Goal: Task Accomplishment & Management: Manage account settings

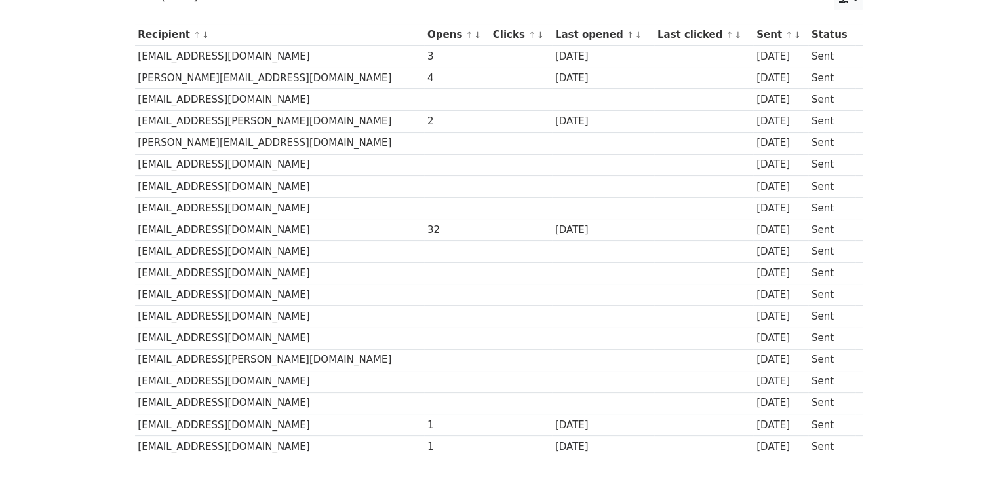
scroll to position [212, 0]
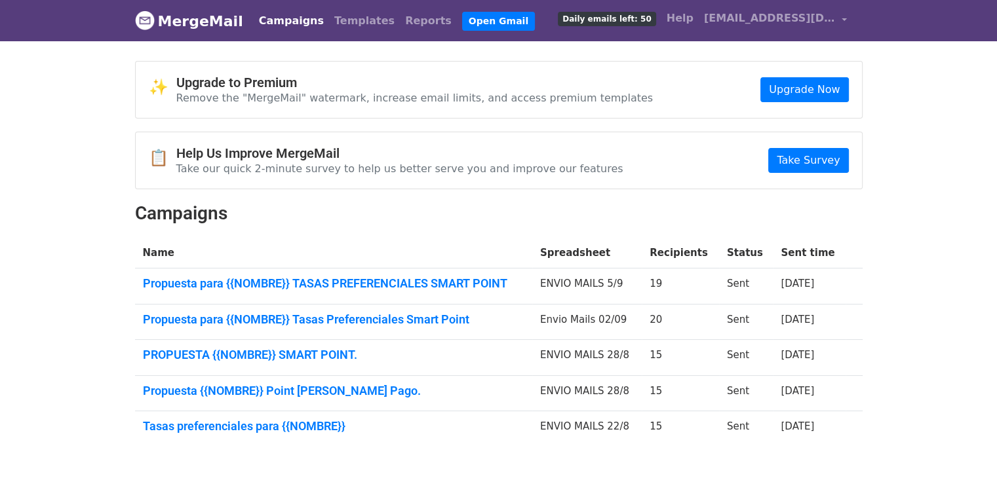
click at [0, 237] on body "MergeMail Campaigns Templates Reports Open Gmail Daily emails left: 50 Help [EM…" at bounding box center [498, 255] width 997 height 510
click at [734, 27] on link "[EMAIL_ADDRESS][DOMAIN_NAME]" at bounding box center [775, 20] width 153 height 31
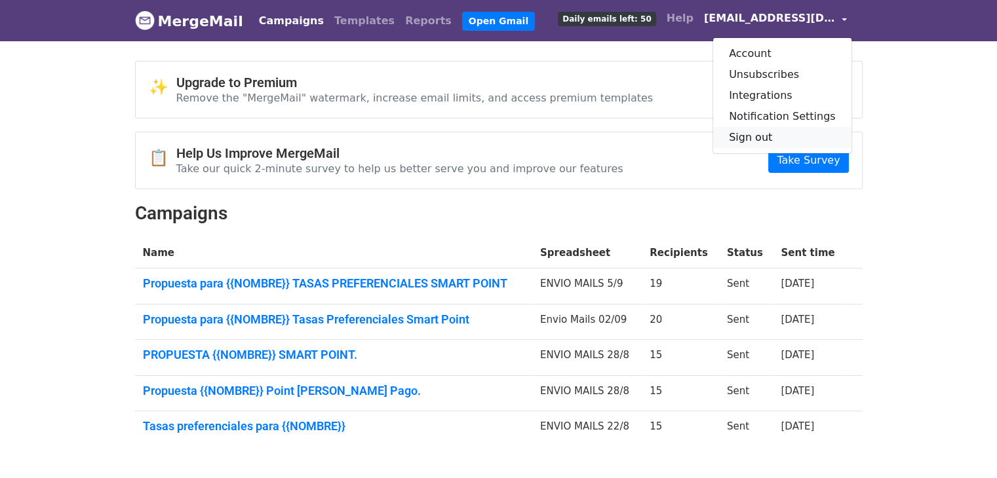
click at [767, 132] on link "Sign out" at bounding box center [782, 137] width 138 height 21
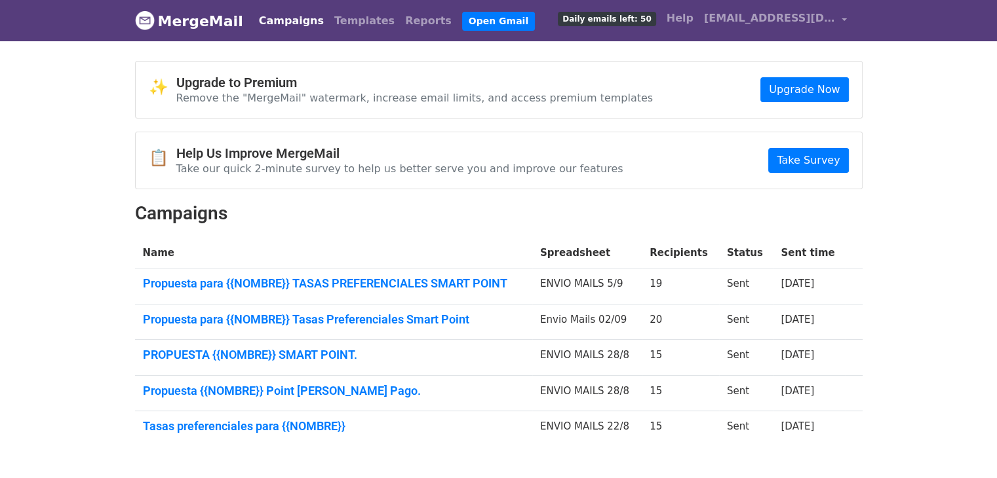
click at [877, 137] on body "MergeMail Campaigns Templates Reports Open Gmail Daily emails left: 50 Help [EM…" at bounding box center [498, 255] width 997 height 510
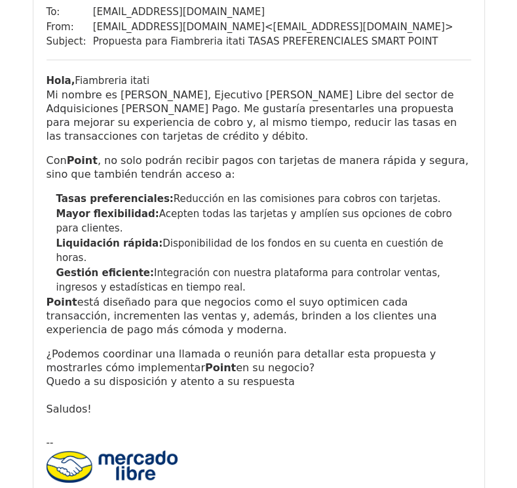
scroll to position [12328, 0]
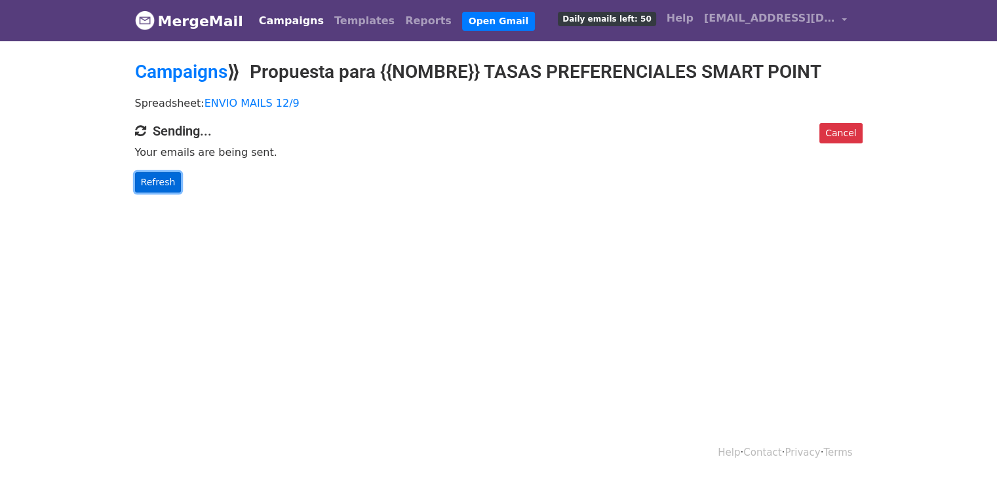
click at [173, 182] on link "Refresh" at bounding box center [158, 182] width 47 height 20
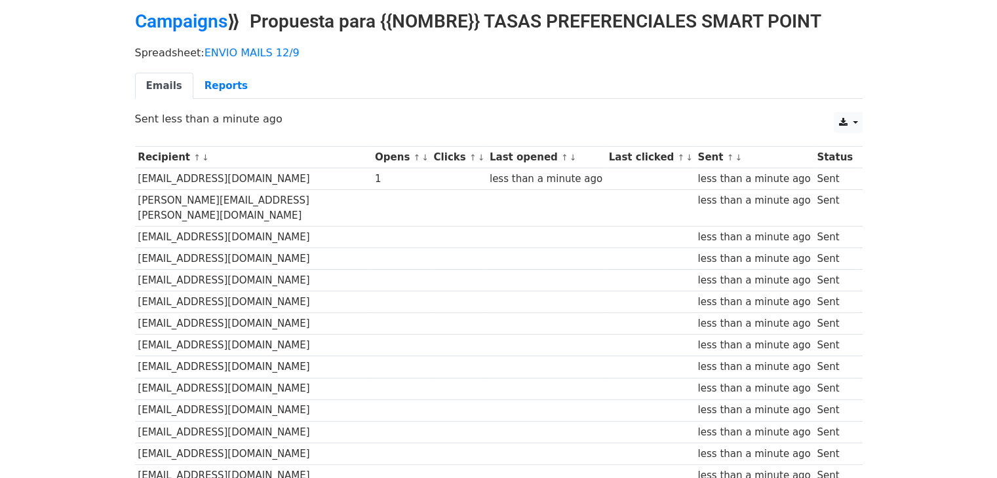
scroll to position [50, 0]
drag, startPoint x: 343, startPoint y: 174, endPoint x: 362, endPoint y: 176, distance: 19.0
click at [375, 176] on div "1" at bounding box center [401, 179] width 52 height 15
click at [385, 185] on td "1" at bounding box center [401, 180] width 59 height 22
